Goal: Check status: Check status

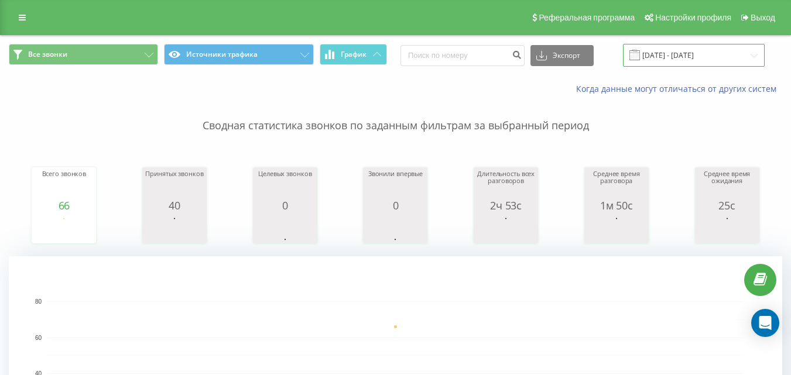
click at [682, 50] on input "[DATE] - [DATE]" at bounding box center [694, 55] width 142 height 23
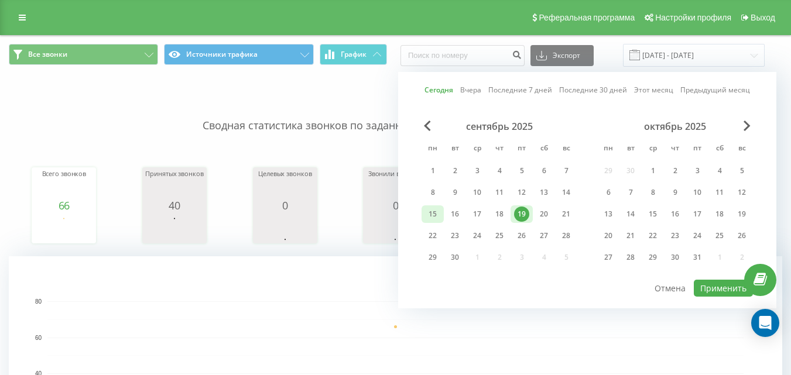
click at [437, 218] on div "15" at bounding box center [432, 214] width 15 height 15
click at [515, 214] on div "19" at bounding box center [521, 214] width 15 height 15
click at [710, 288] on button "Применить" at bounding box center [723, 288] width 59 height 17
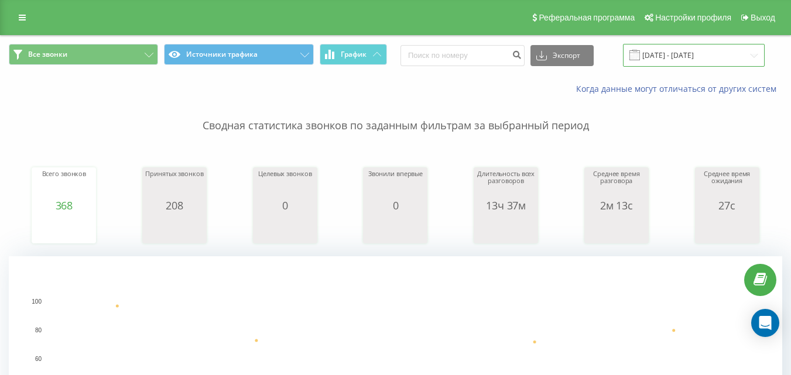
click at [682, 57] on input "[DATE] - [DATE]" at bounding box center [694, 55] width 142 height 23
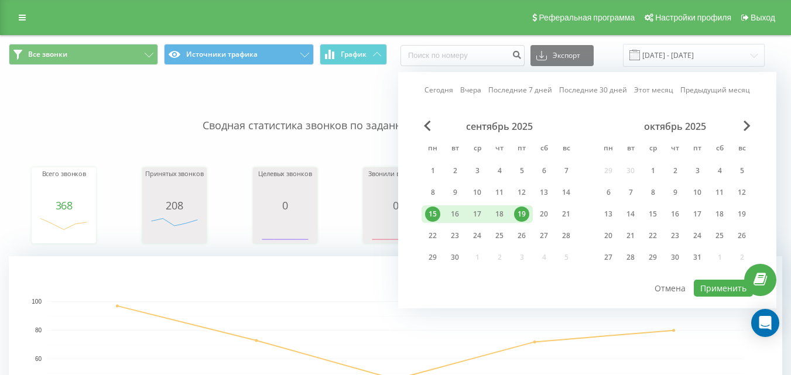
click at [520, 214] on div "19" at bounding box center [521, 214] width 15 height 15
click at [709, 288] on button "Применить" at bounding box center [723, 288] width 59 height 17
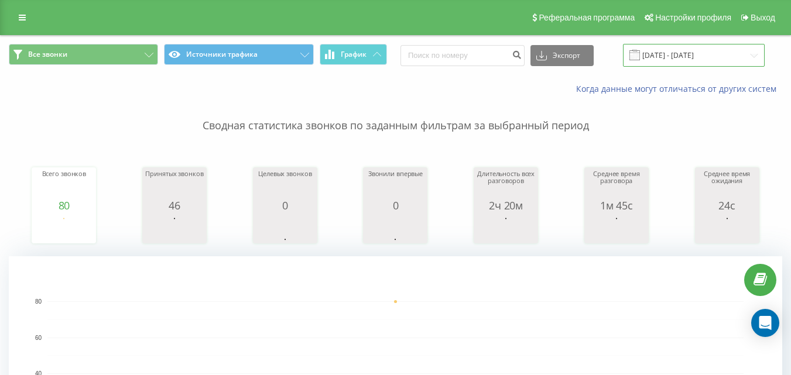
click at [665, 55] on input "[DATE] - [DATE]" at bounding box center [694, 55] width 142 height 23
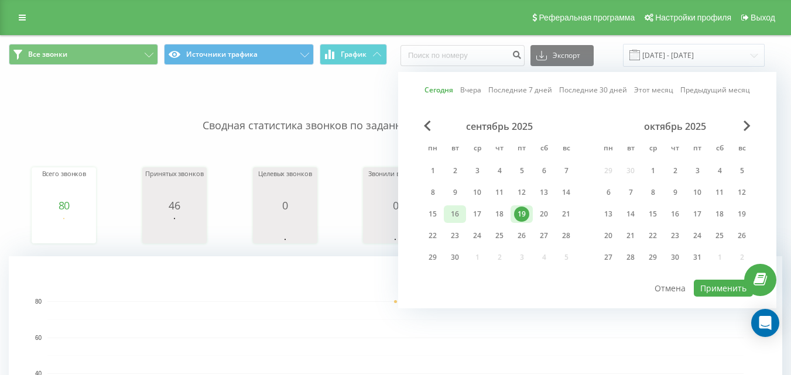
click at [456, 220] on div "16" at bounding box center [454, 214] width 15 height 15
click at [709, 280] on button "Применить" at bounding box center [723, 288] width 59 height 17
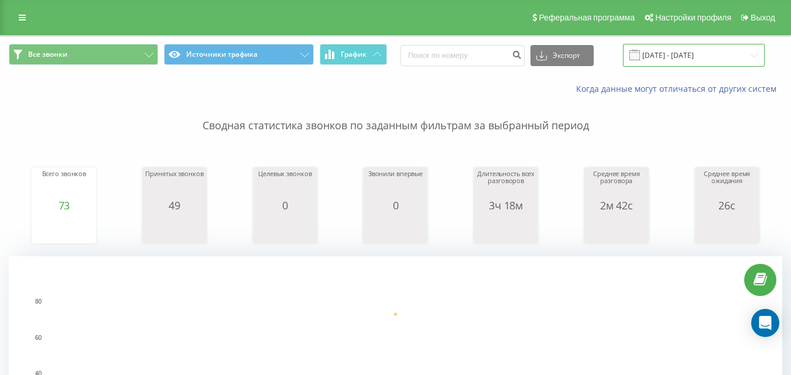
click at [680, 56] on input "[DATE] - [DATE]" at bounding box center [694, 55] width 142 height 23
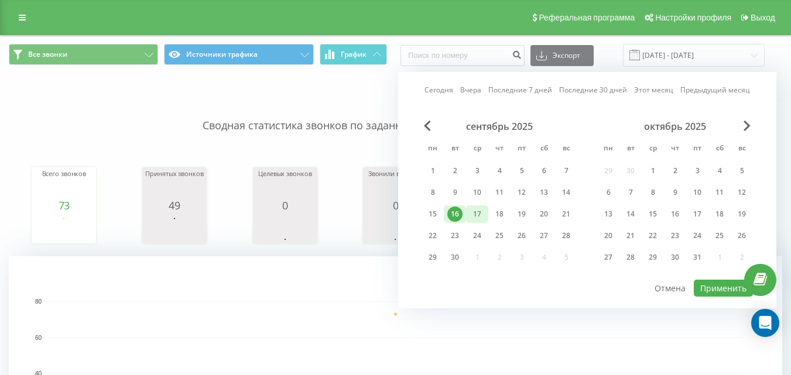
click at [478, 217] on div "17" at bounding box center [477, 214] width 15 height 15
click at [699, 286] on button "Применить" at bounding box center [723, 288] width 59 height 17
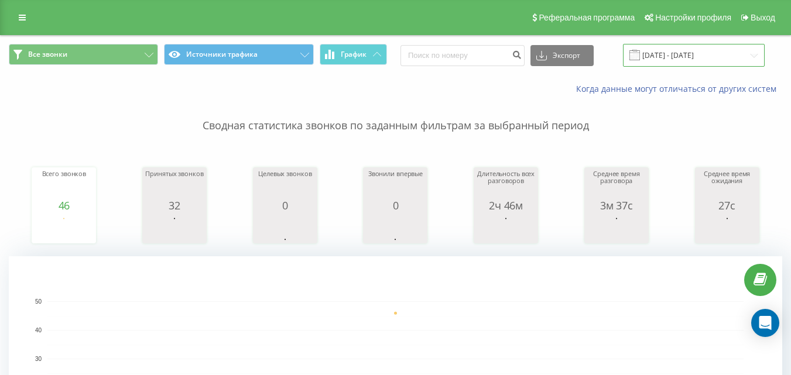
click at [683, 59] on input "[DATE] - [DATE]" at bounding box center [694, 55] width 142 height 23
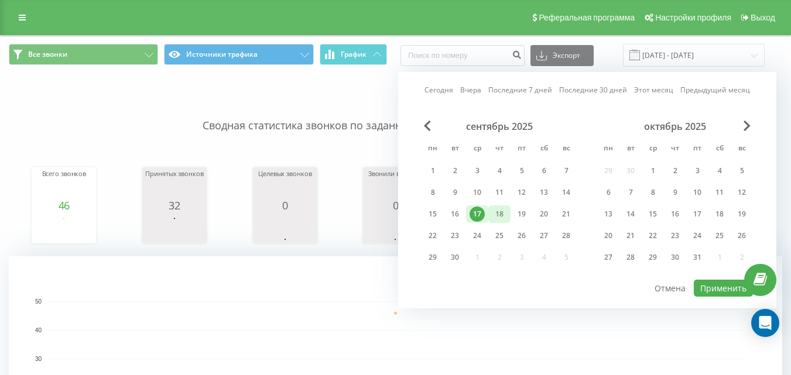
click at [500, 219] on div "18" at bounding box center [499, 214] width 15 height 15
click at [712, 279] on div at bounding box center [587, 279] width 331 height 1
click at [712, 284] on button "Применить" at bounding box center [723, 288] width 59 height 17
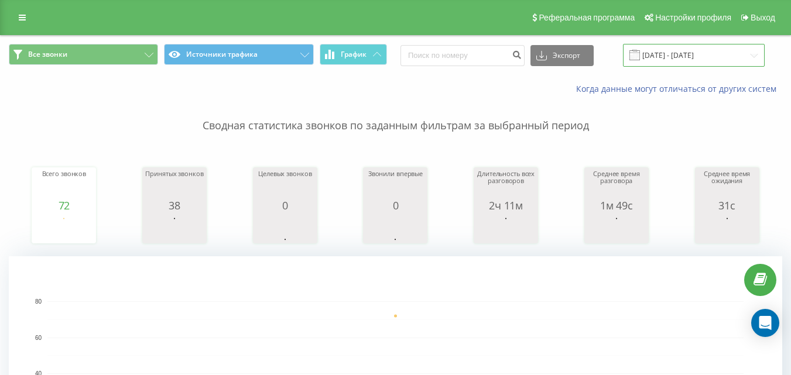
click at [694, 58] on input "[DATE] - [DATE]" at bounding box center [694, 55] width 142 height 23
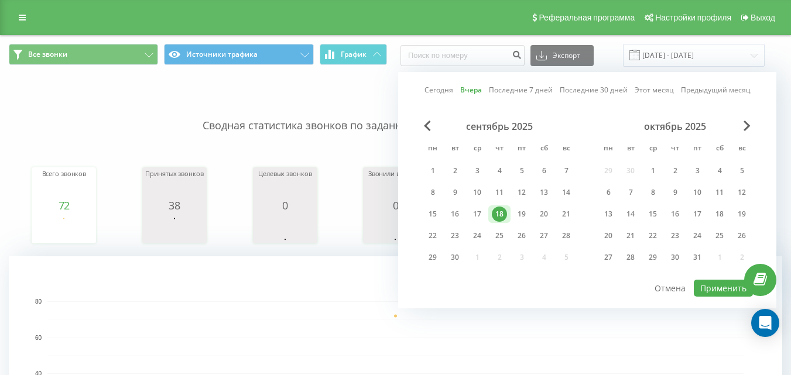
click at [444, 91] on link "Сегодня" at bounding box center [439, 89] width 29 height 11
click at [719, 286] on button "Применить" at bounding box center [723, 288] width 59 height 17
type input "[DATE] - [DATE]"
